Goal: Information Seeking & Learning: Learn about a topic

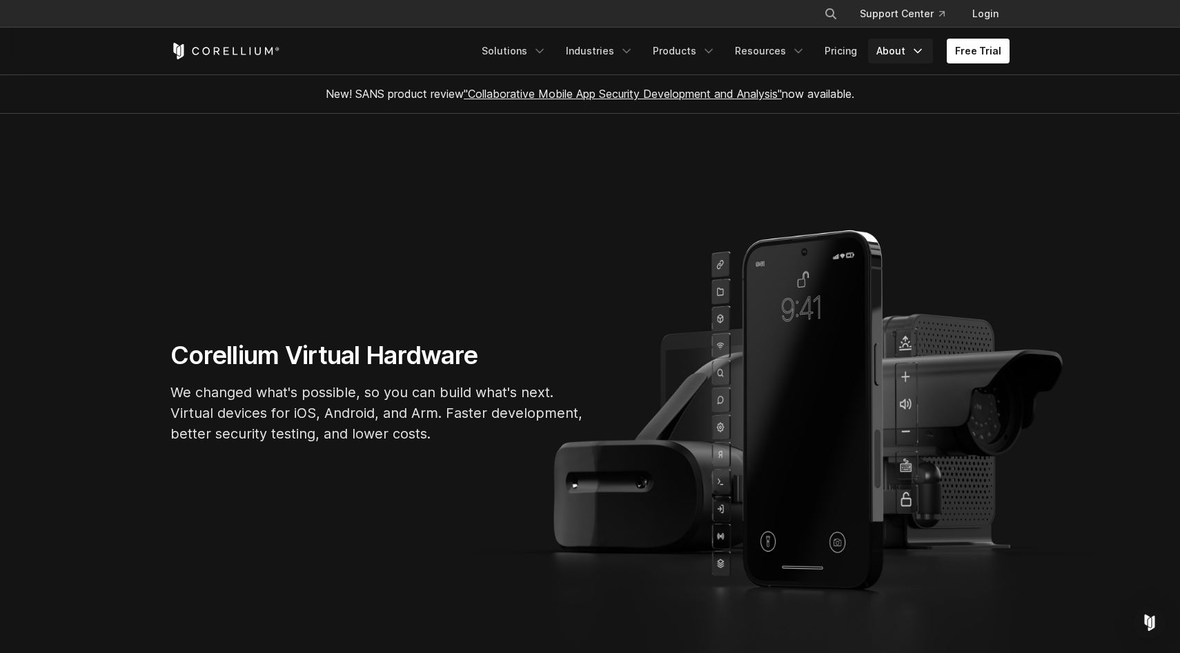
click at [894, 61] on link "About" at bounding box center [900, 51] width 65 height 25
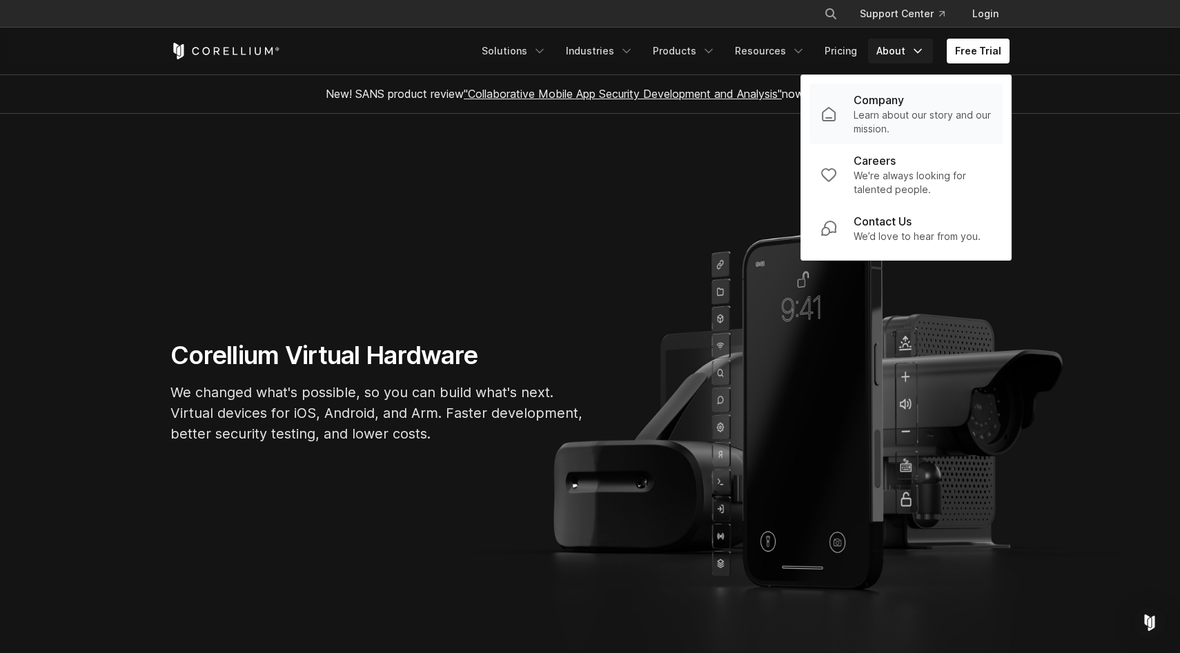
click at [860, 115] on p "Learn about our story and our mission." at bounding box center [923, 122] width 138 height 28
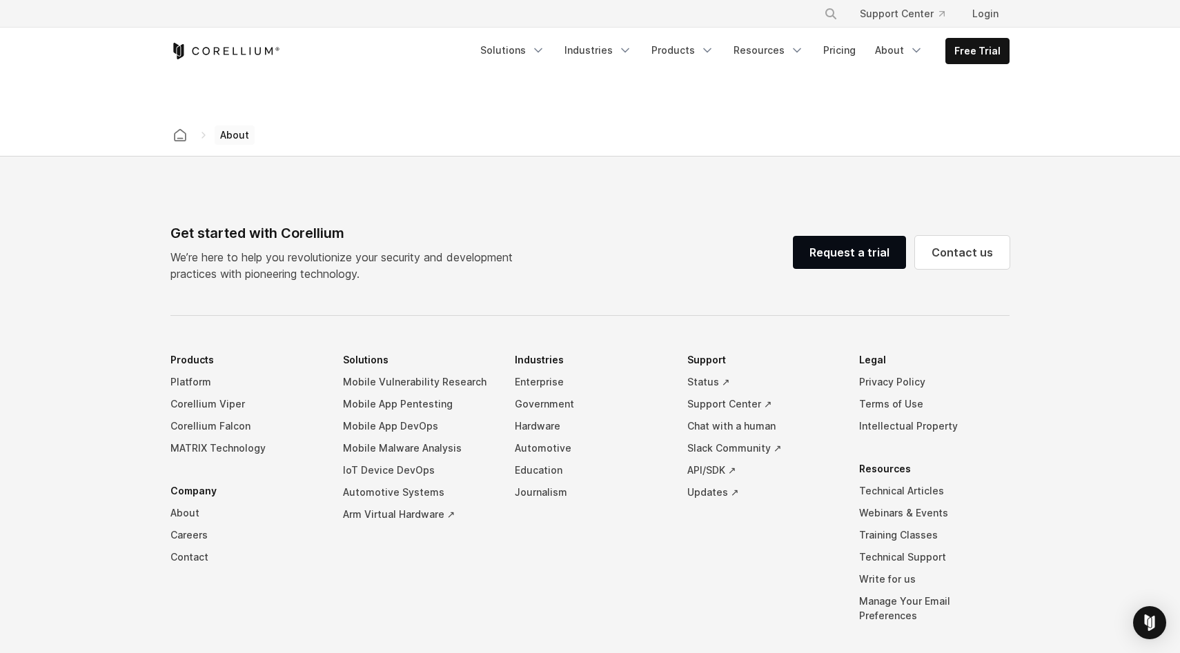
scroll to position [2235, 0]
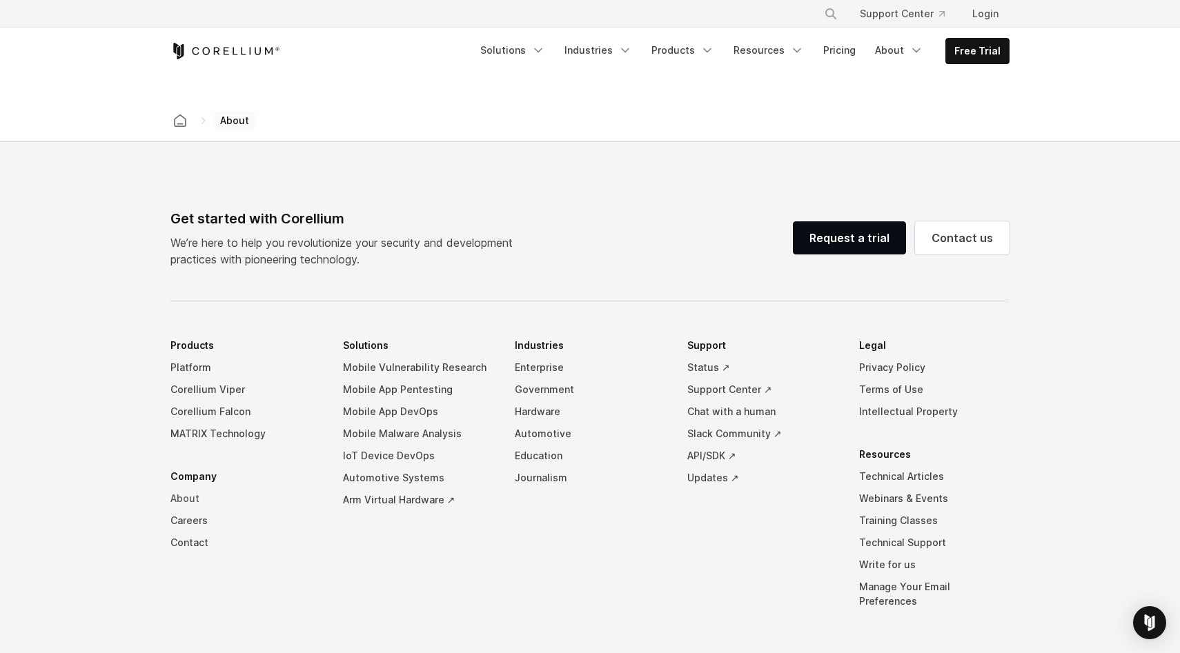
click at [191, 488] on link "About" at bounding box center [245, 499] width 150 height 22
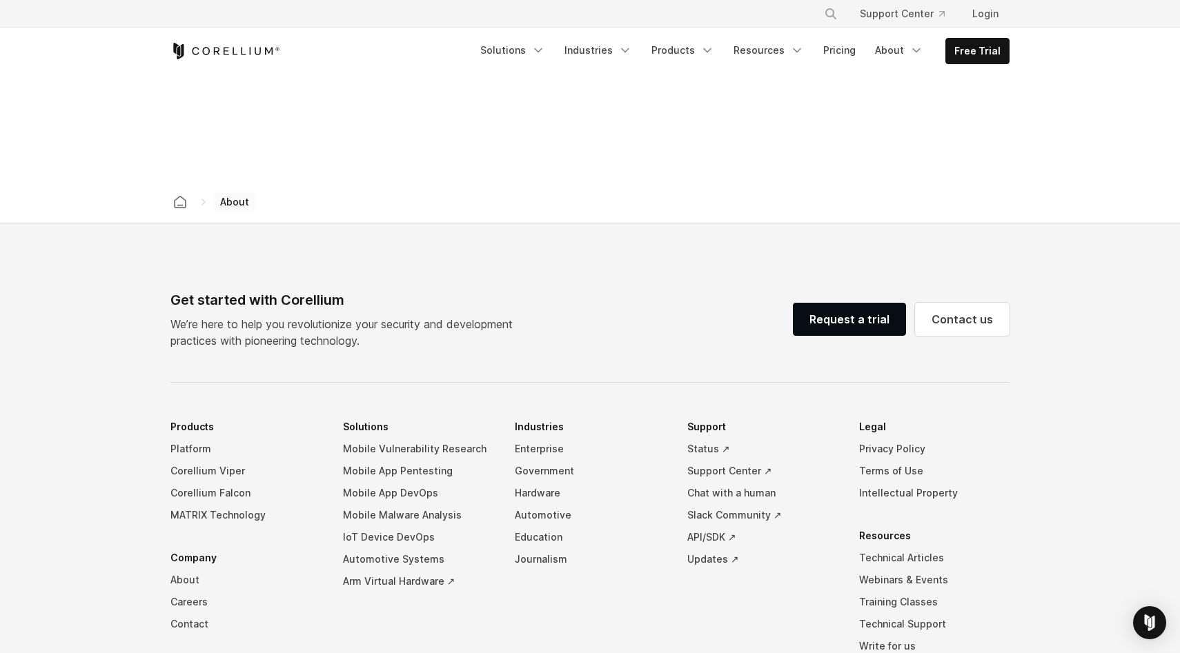
scroll to position [2154, 0]
